Goal: Complete application form: Complete application form

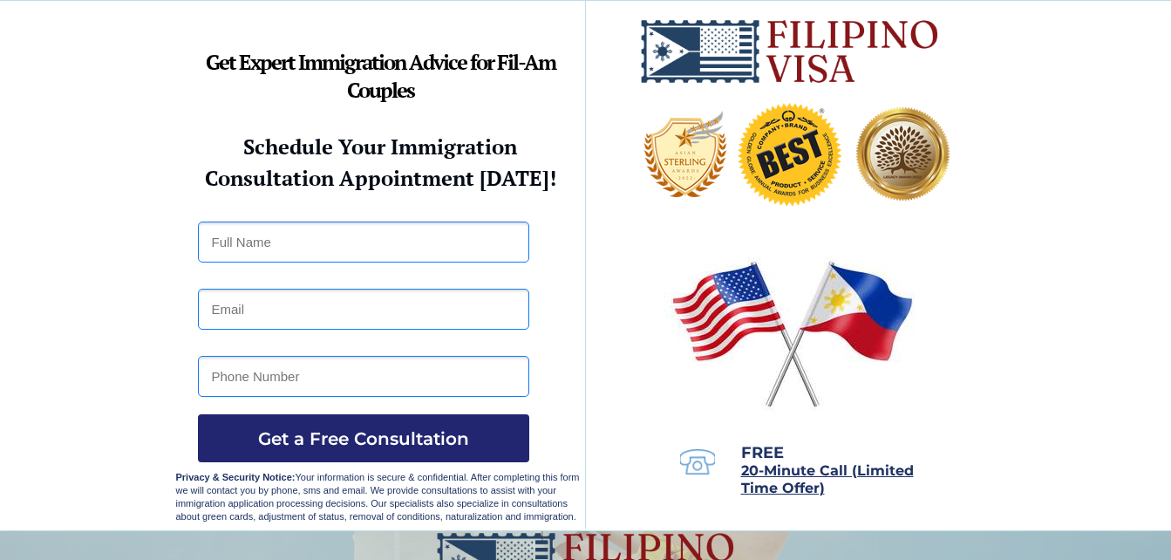
click at [87, 75] on div at bounding box center [585, 265] width 1171 height 529
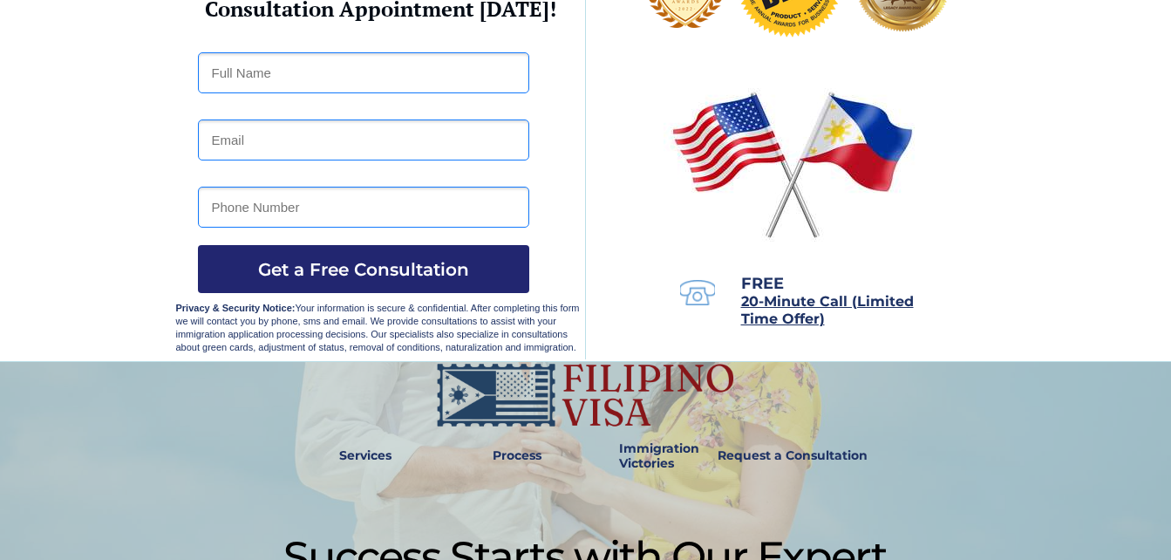
scroll to position [171, 0]
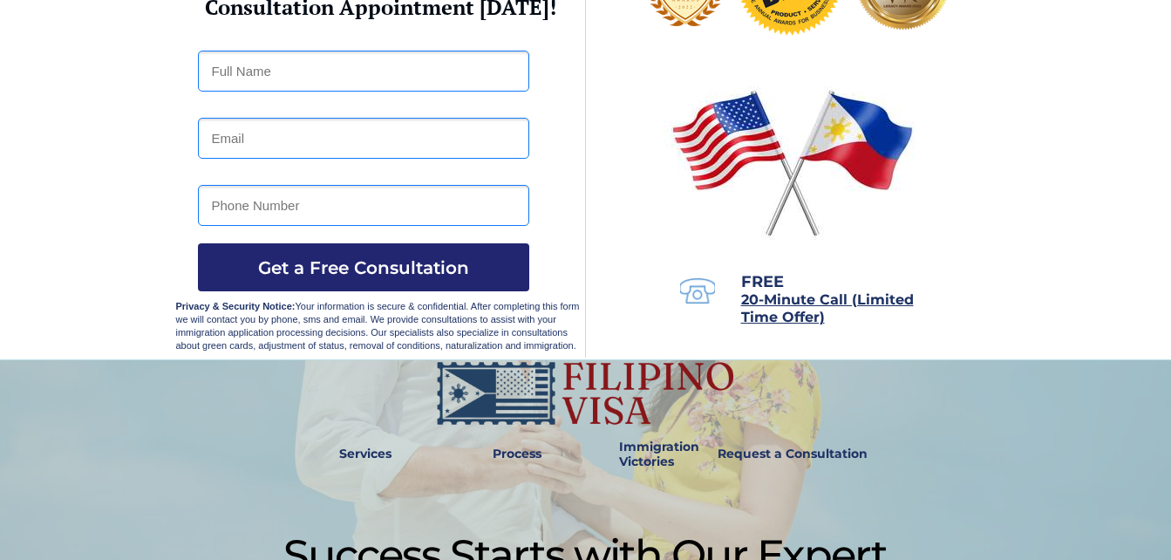
click at [99, 329] on div at bounding box center [585, 94] width 1171 height 529
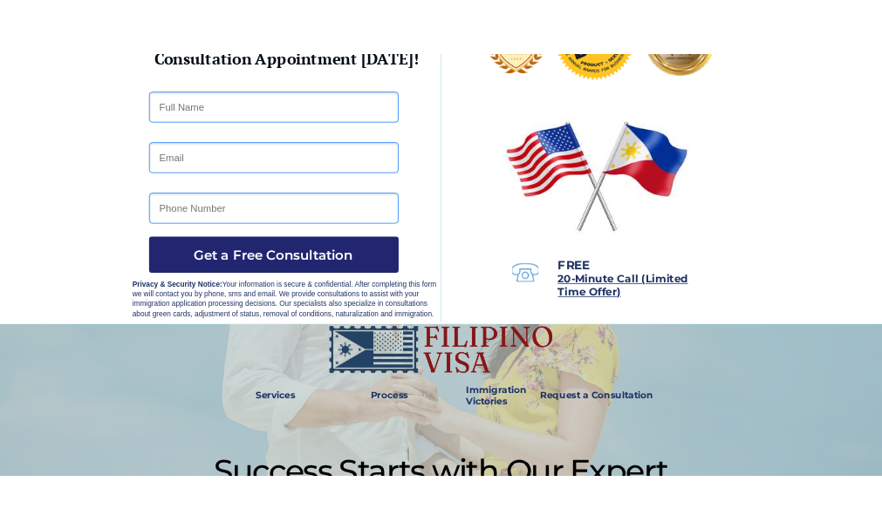
scroll to position [170, 0]
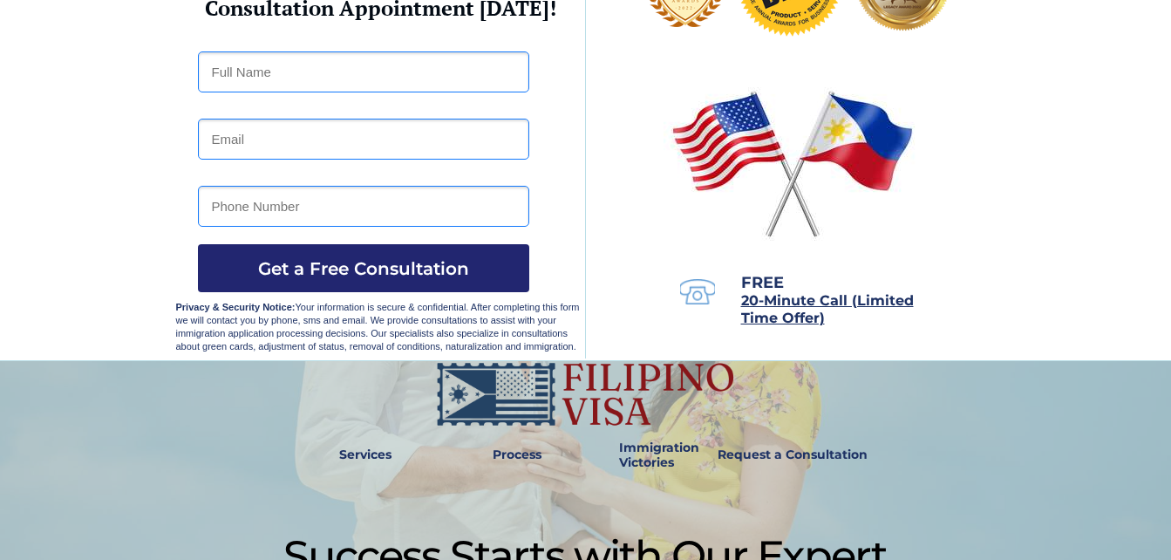
click at [292, 134] on input "email" at bounding box center [363, 139] width 331 height 41
click at [524, 188] on input "tel" at bounding box center [363, 206] width 331 height 41
click at [646, 330] on div at bounding box center [586, 95] width 820 height 529
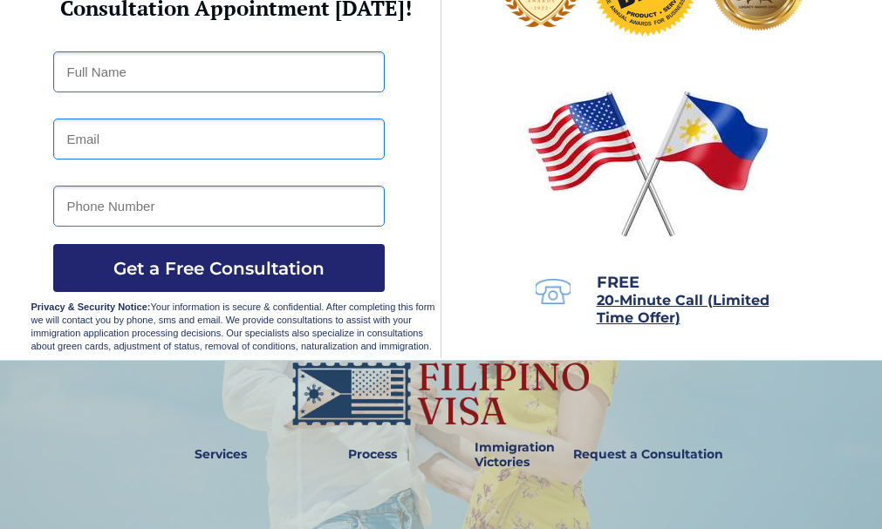
click at [519, 170] on img at bounding box center [648, 163] width 258 height 166
click at [184, 202] on input "tel" at bounding box center [218, 206] width 331 height 41
click at [524, 161] on img at bounding box center [648, 163] width 258 height 166
click at [503, 167] on div at bounding box center [441, 95] width 820 height 529
click at [503, 165] on div at bounding box center [441, 95] width 820 height 529
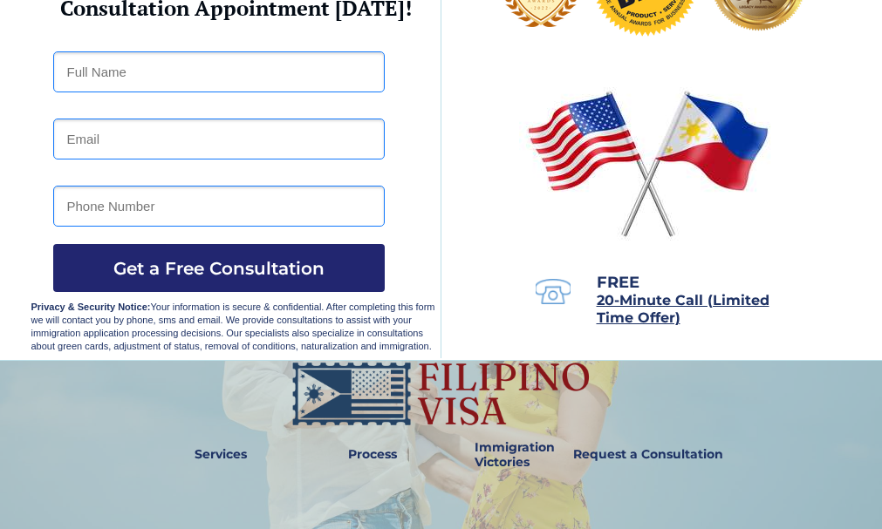
click at [525, 160] on img at bounding box center [648, 163] width 258 height 166
click at [523, 160] on img at bounding box center [648, 163] width 258 height 166
click at [503, 164] on div at bounding box center [441, 95] width 820 height 529
click at [522, 161] on img at bounding box center [648, 163] width 258 height 166
click at [415, 188] on div at bounding box center [441, 95] width 820 height 529
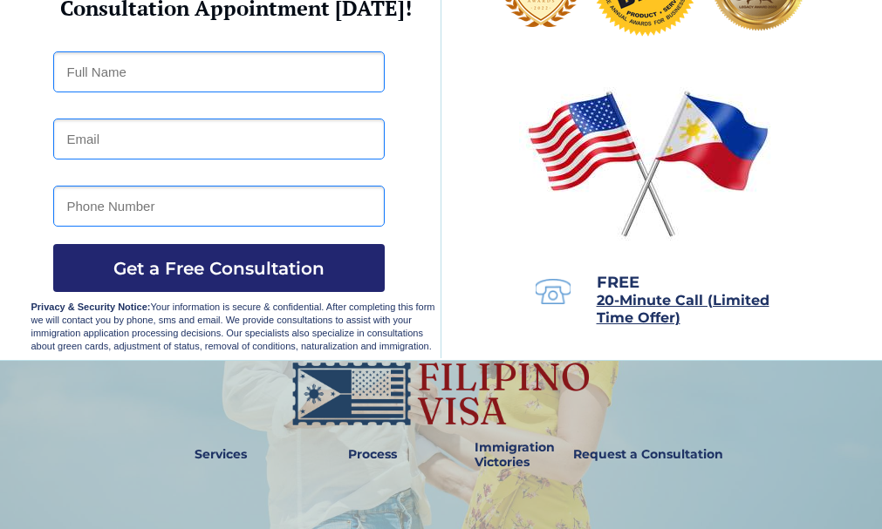
click at [410, 188] on div at bounding box center [441, 95] width 820 height 529
click at [430, 191] on div at bounding box center [441, 95] width 820 height 529
click at [412, 140] on div at bounding box center [441, 95] width 820 height 529
click at [675, 113] on img at bounding box center [648, 163] width 258 height 166
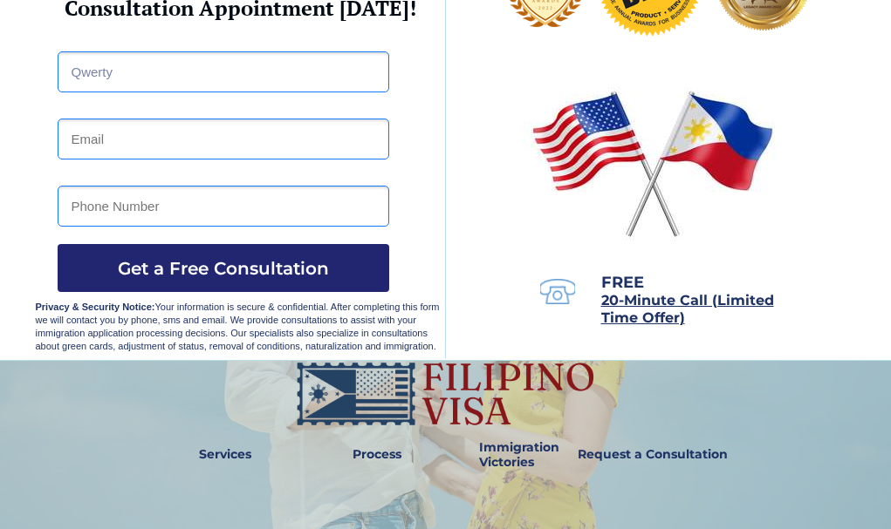
type input "Qwerty"
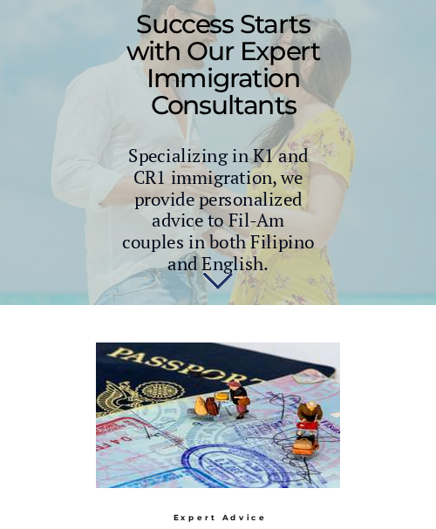
scroll to position [943, 0]
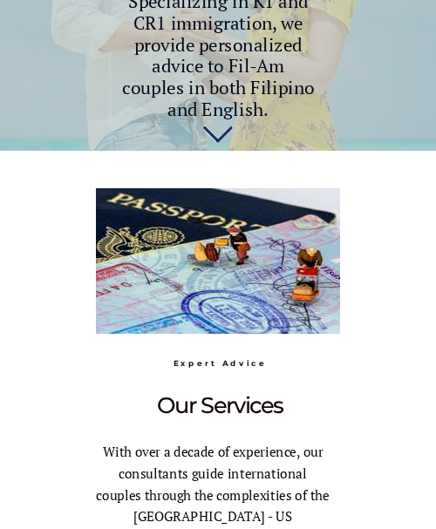
click at [313, 17] on p "Specializing in K1 and CR1 immigration, we provide personalized advice to Fil-A…" at bounding box center [218, 57] width 192 height 129
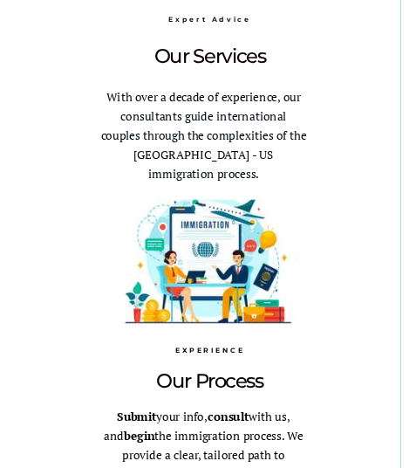
scroll to position [1287, 0]
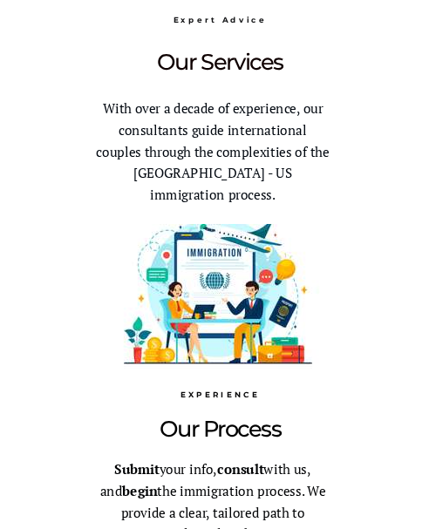
click at [427, 404] on div at bounding box center [218, 207] width 436 height 801
click at [122, 146] on span "With over a decade of experience, our consultants guide international couples t…" at bounding box center [212, 151] width 233 height 105
click at [292, 60] on p "Our Services" at bounding box center [219, 66] width 267 height 23
click at [187, 179] on span "With over a decade of experience, our consultants guide international couples t…" at bounding box center [212, 151] width 233 height 105
click at [63, 40] on div at bounding box center [218, 207] width 436 height 801
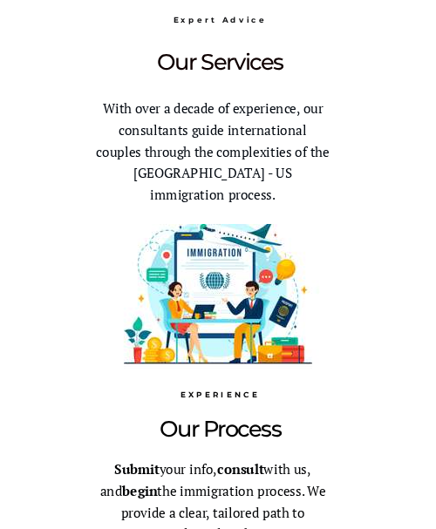
click at [131, 25] on h3 "Expert Advice" at bounding box center [219, 19] width 267 height 11
click at [10, 245] on div at bounding box center [218, 207] width 436 height 801
click at [95, 412] on div at bounding box center [218, 207] width 279 height 801
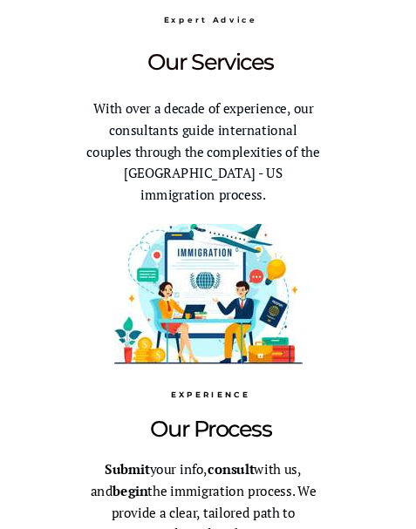
click at [297, 443] on p "Our Process" at bounding box center [210, 433] width 267 height 23
click at [346, 487] on div at bounding box center [208, 207] width 279 height 801
